Goal: Task Accomplishment & Management: Manage account settings

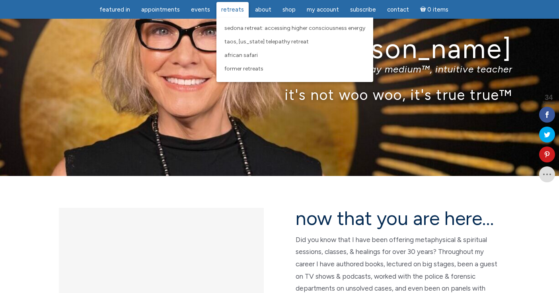
scroll to position [41, 0]
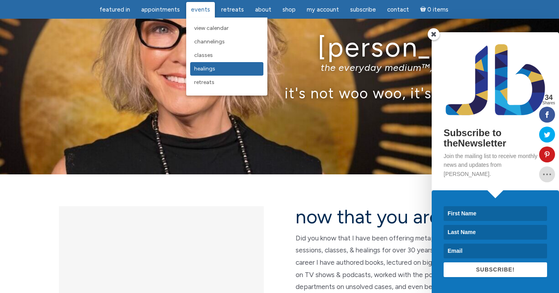
click at [209, 68] on span "Healings" at bounding box center [204, 68] width 21 height 7
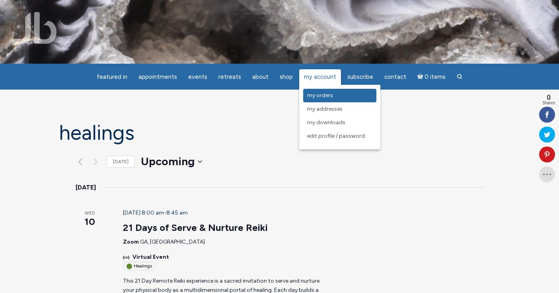
click at [321, 97] on span "My Orders" at bounding box center [320, 95] width 26 height 7
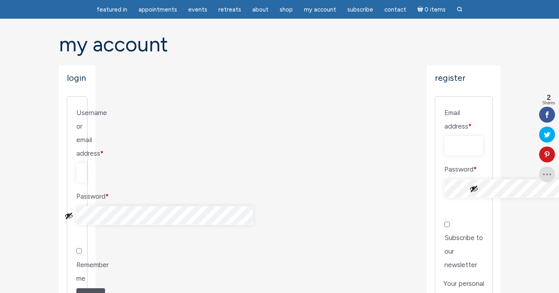
scroll to position [45, 0]
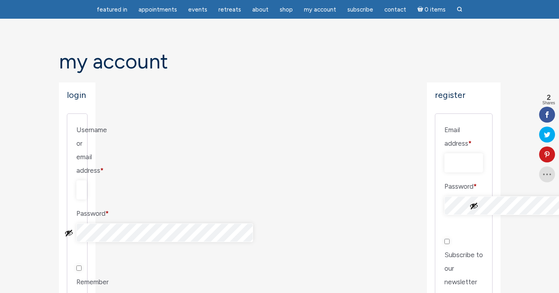
click at [87, 180] on input "Username or email address * Required" at bounding box center [81, 189] width 10 height 19
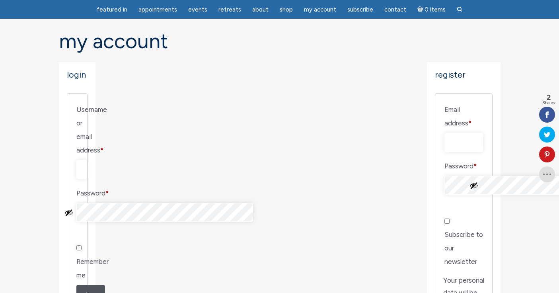
scroll to position [65, 0]
click at [444, 134] on input "Email address * Required" at bounding box center [463, 143] width 39 height 19
type input "[EMAIL_ADDRESS][DOMAIN_NAME]"
click at [474, 182] on button "Show password" at bounding box center [474, 186] width 9 height 9
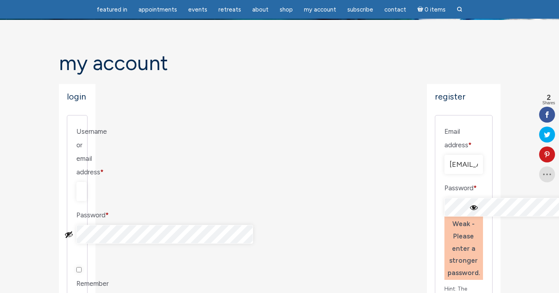
scroll to position [22, 0]
